Goal: Transaction & Acquisition: Book appointment/travel/reservation

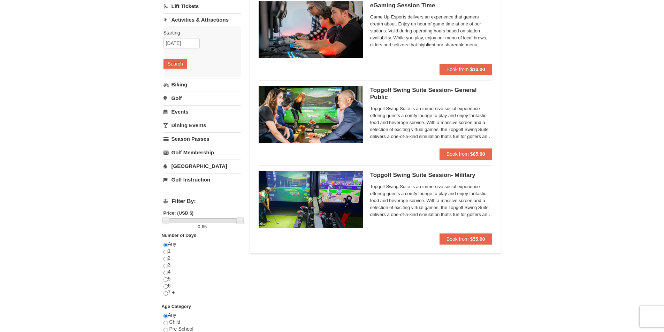
scroll to position [37, 0]
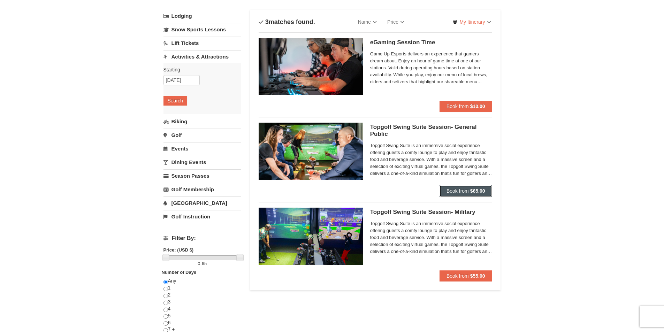
click at [462, 191] on span "Book from" at bounding box center [457, 191] width 22 height 6
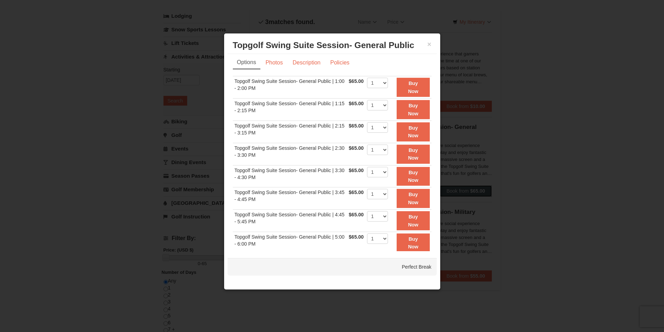
scroll to position [0, 0]
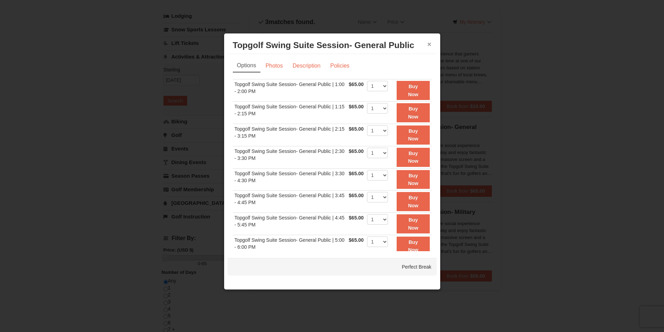
click at [427, 42] on button "×" at bounding box center [429, 44] width 4 height 7
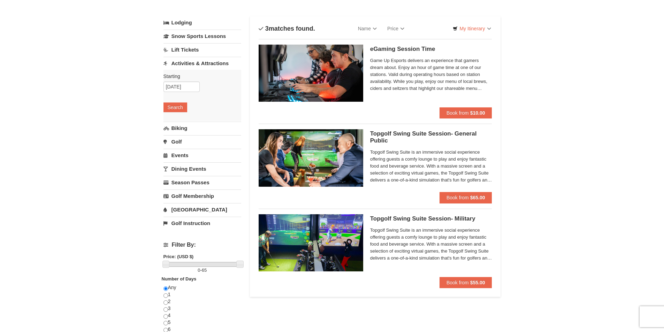
scroll to position [37, 0]
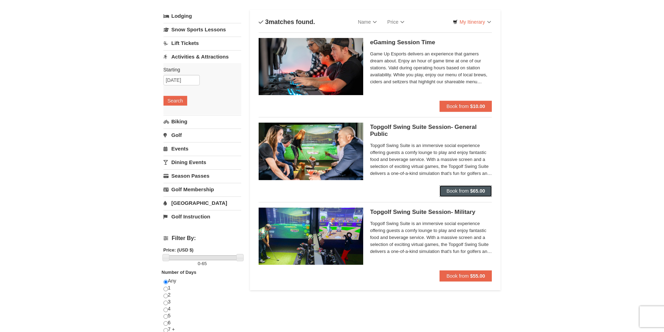
click at [457, 188] on span "Book from" at bounding box center [457, 191] width 22 height 6
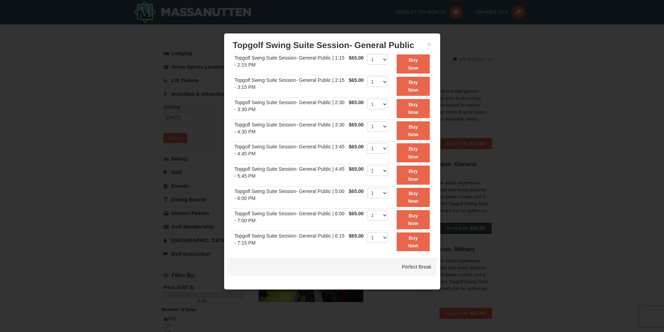
scroll to position [0, 0]
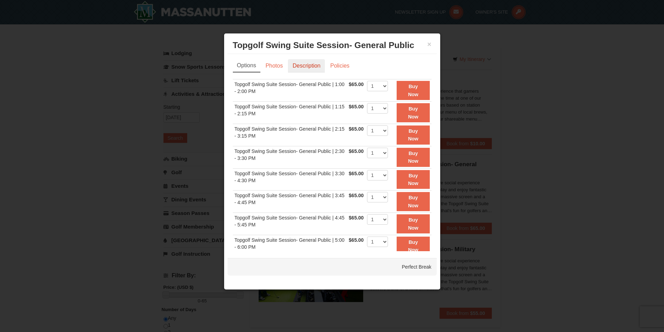
click at [295, 67] on link "Description" at bounding box center [306, 65] width 37 height 13
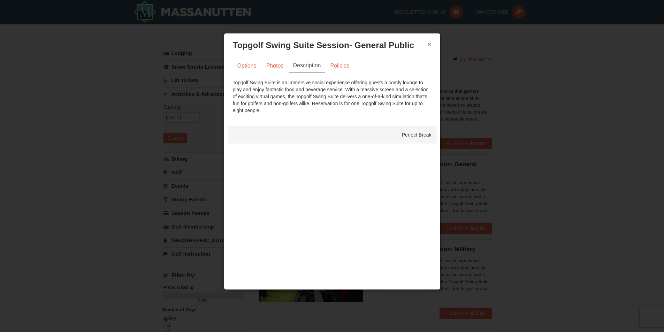
click at [429, 43] on button "×" at bounding box center [429, 44] width 4 height 7
